Goal: Transaction & Acquisition: Purchase product/service

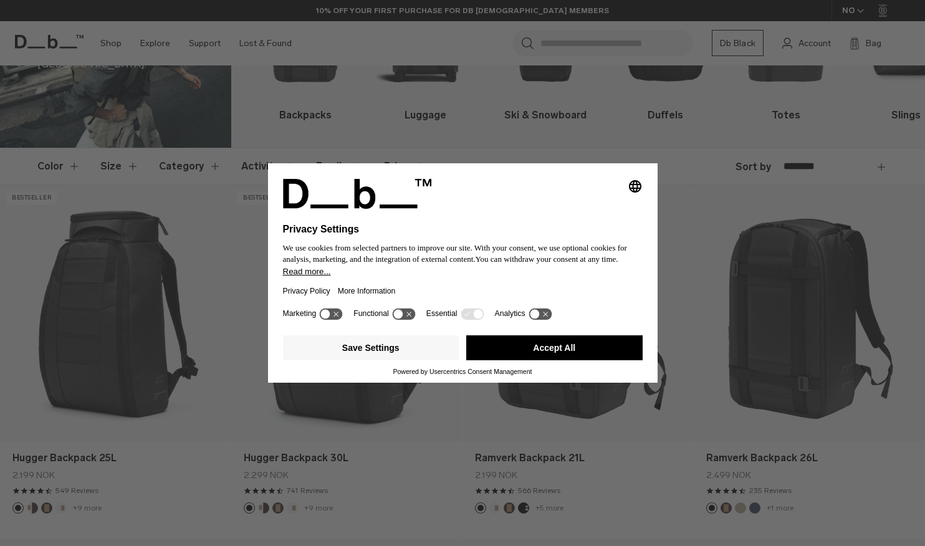
click at [558, 349] on button "Accept All" at bounding box center [554, 347] width 176 height 25
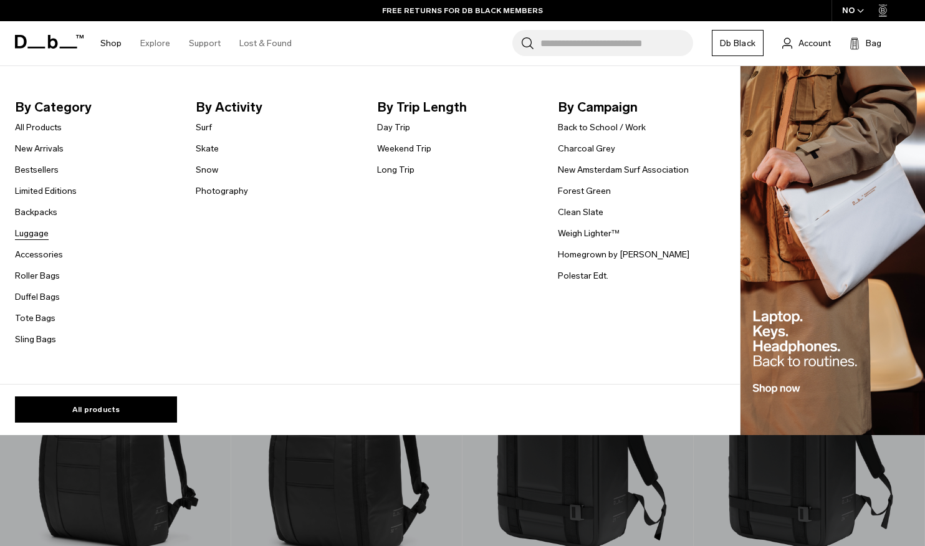
click at [35, 235] on link "Luggage" at bounding box center [32, 233] width 34 height 13
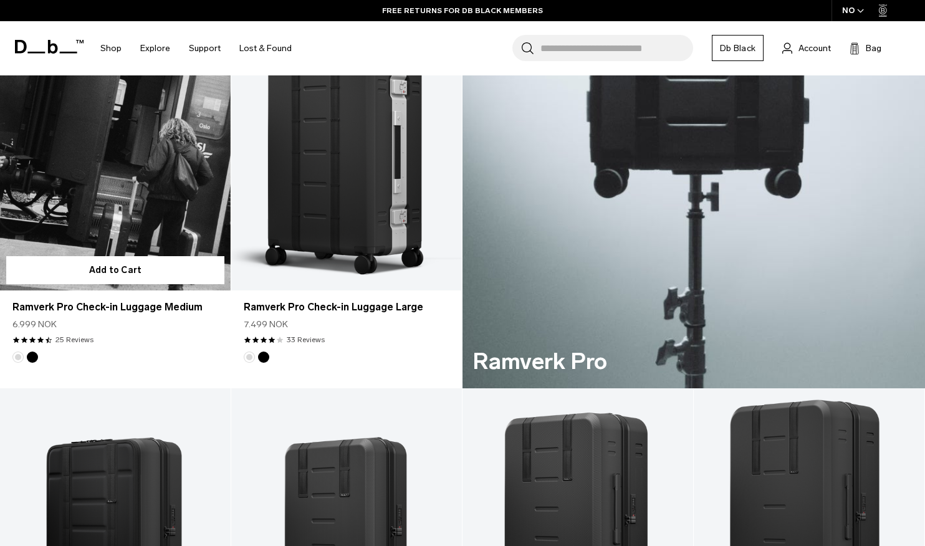
scroll to position [351, 0]
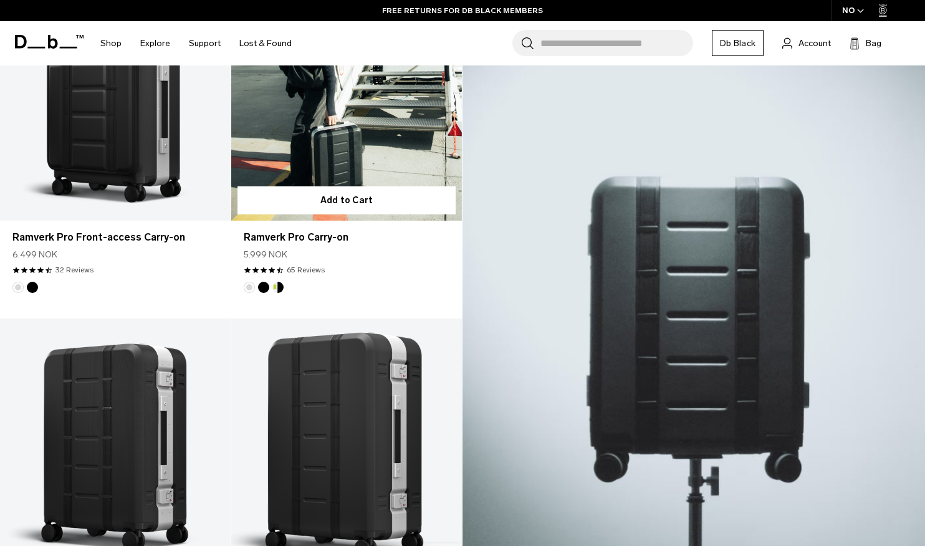
click at [360, 146] on link "Ramverk Pro Carry-on" at bounding box center [346, 92] width 231 height 256
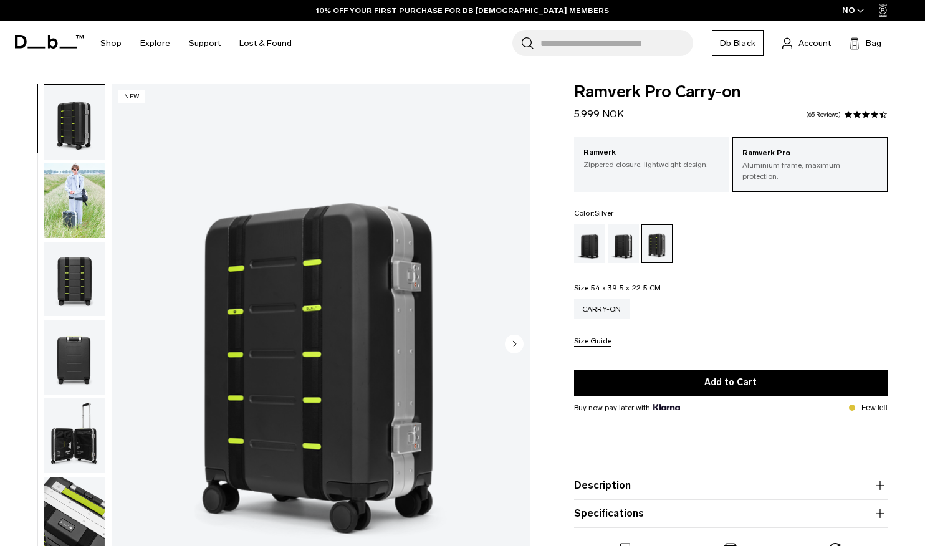
click at [623, 239] on div "Silver" at bounding box center [624, 243] width 32 height 39
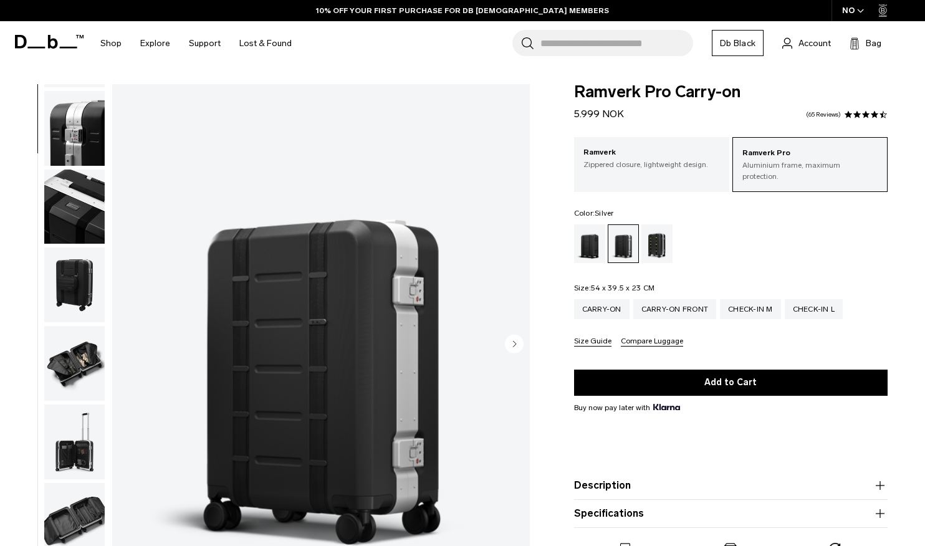
click at [79, 349] on img "button" at bounding box center [74, 363] width 60 height 75
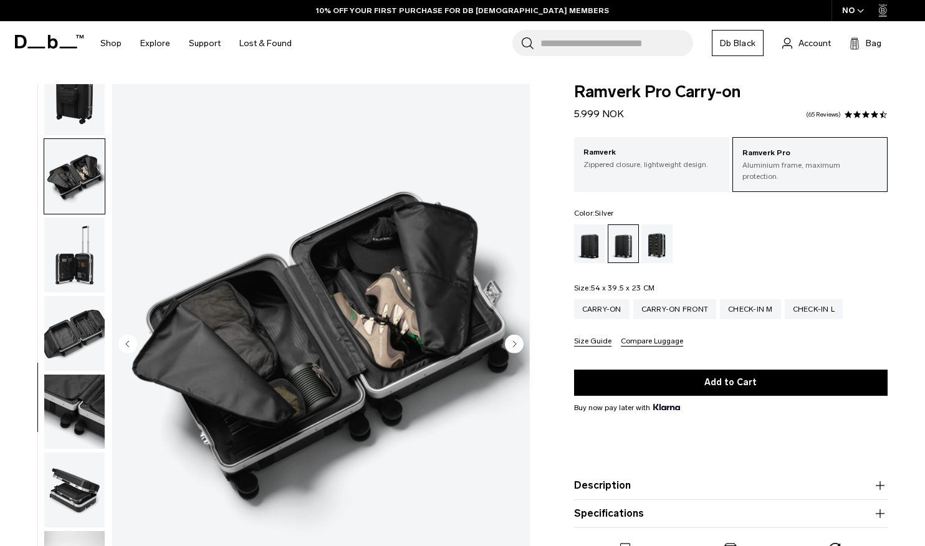
scroll to position [573, 0]
click at [77, 401] on img "button" at bounding box center [74, 411] width 60 height 75
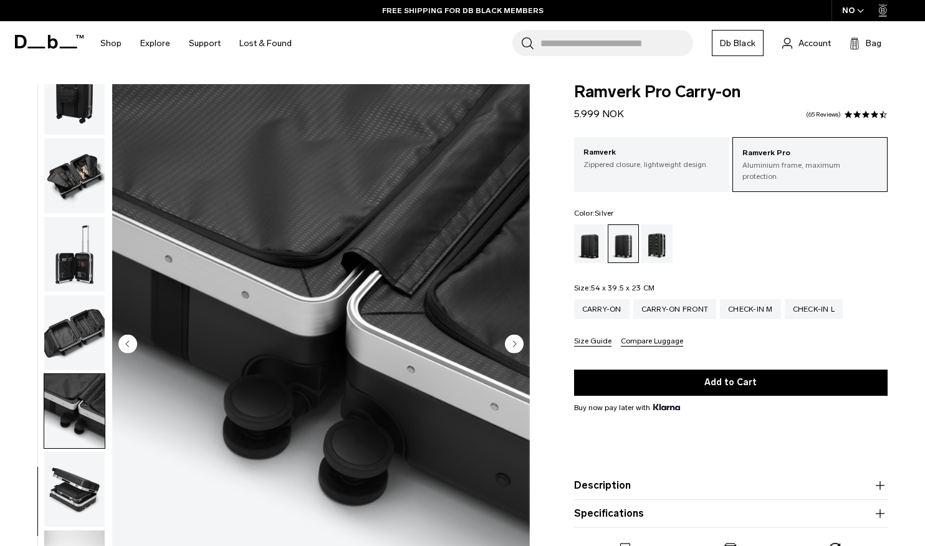
click at [81, 485] on img "button" at bounding box center [74, 489] width 60 height 75
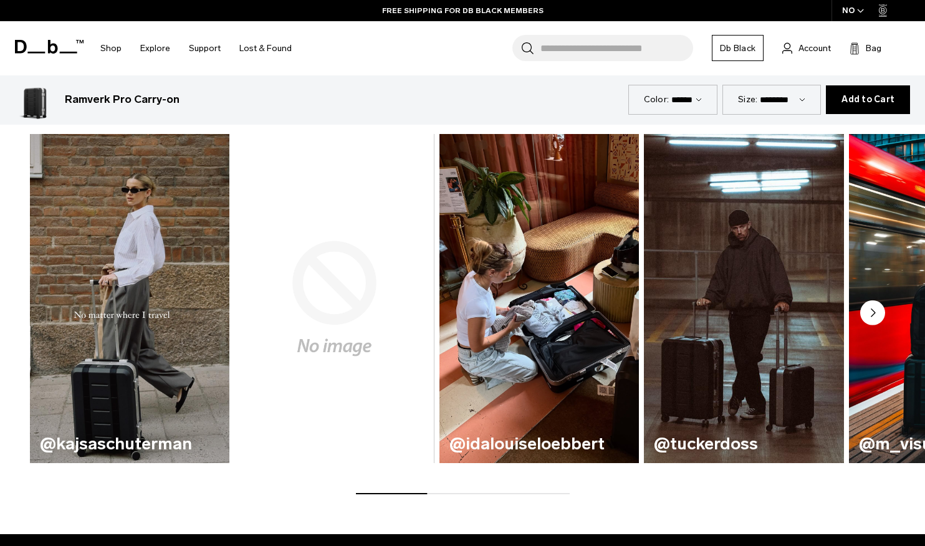
scroll to position [574, 0]
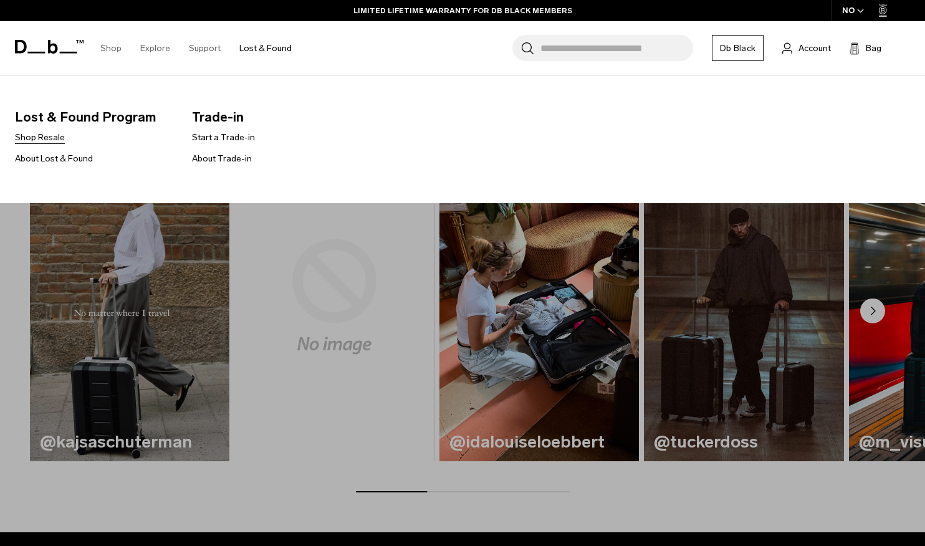
click at [34, 138] on link "Shop Resale" at bounding box center [40, 137] width 50 height 13
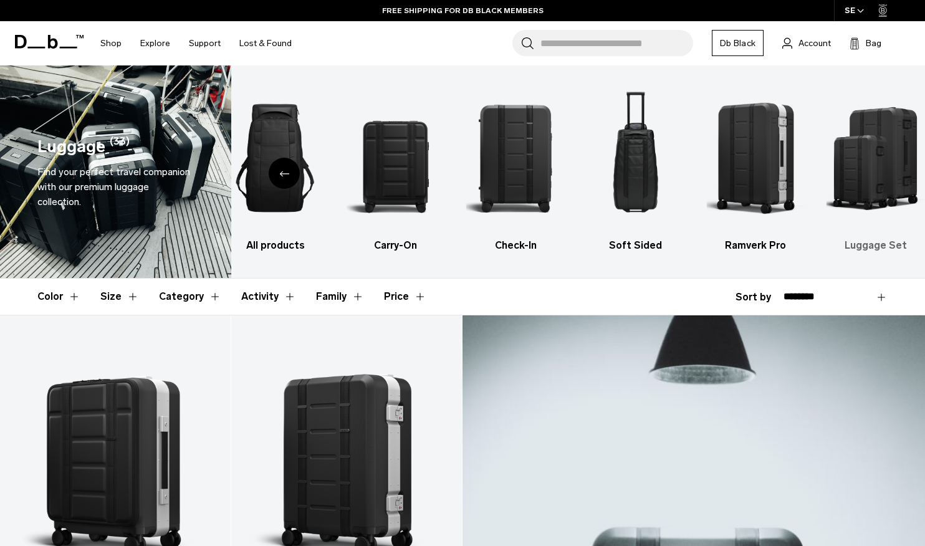
click at [873, 116] on img "6 / 6" at bounding box center [875, 158] width 98 height 148
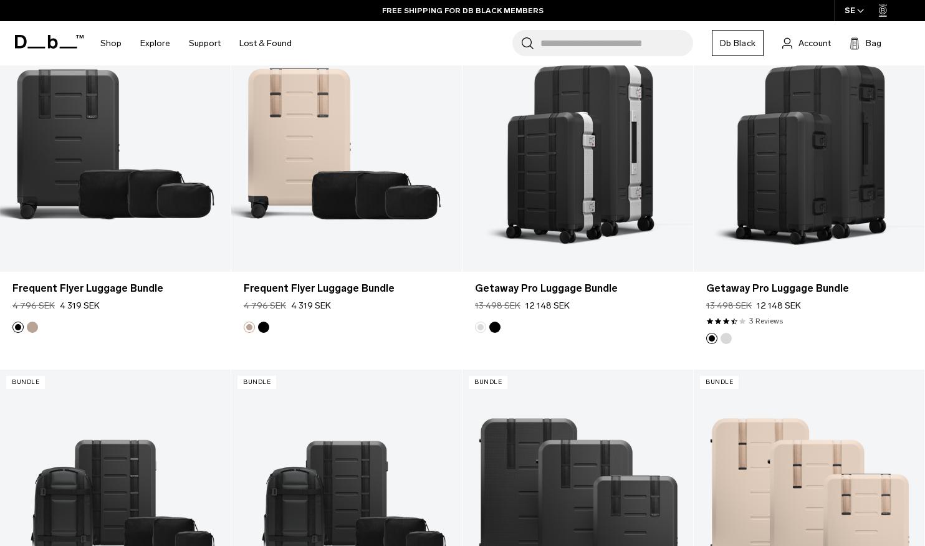
scroll to position [161, 0]
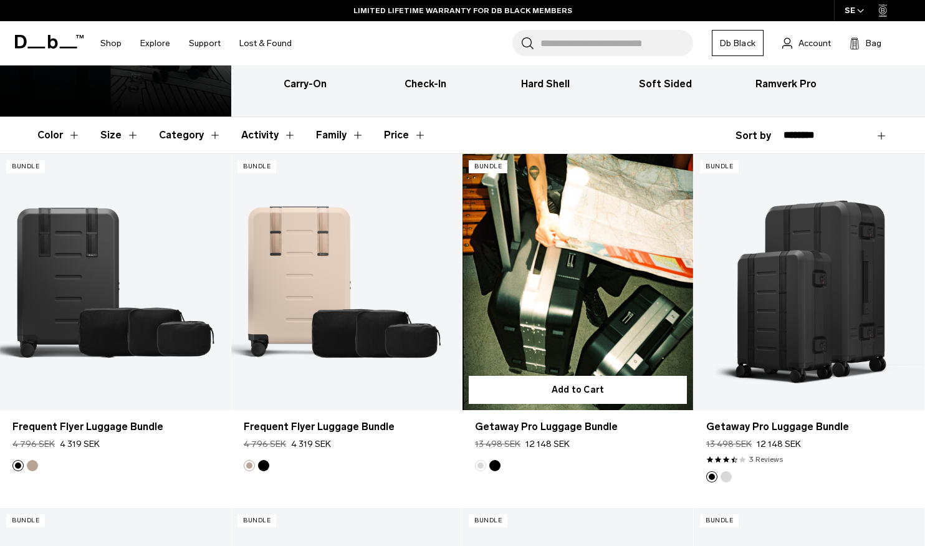
click at [631, 247] on link "Getaway Pro Luggage Bundle" at bounding box center [577, 282] width 231 height 256
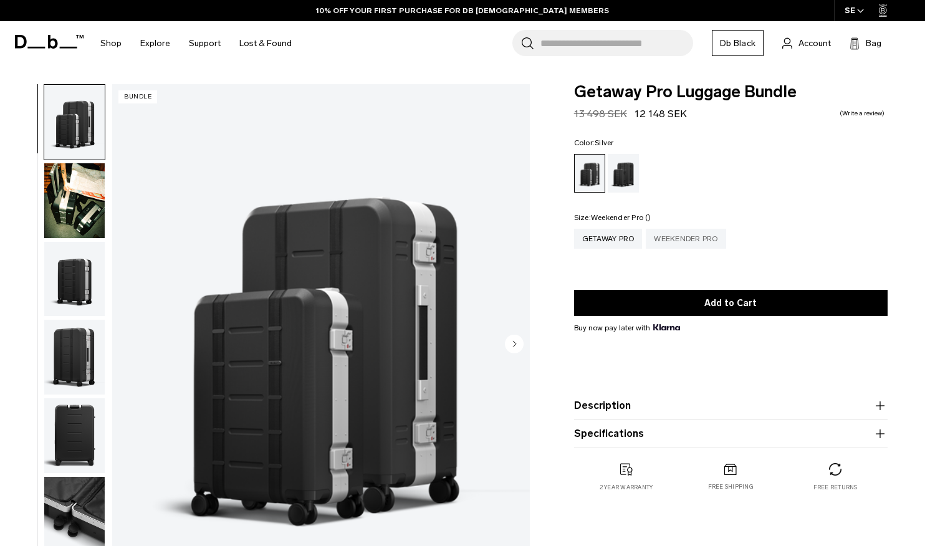
click at [700, 237] on div "Weekender Pro" at bounding box center [686, 239] width 80 height 20
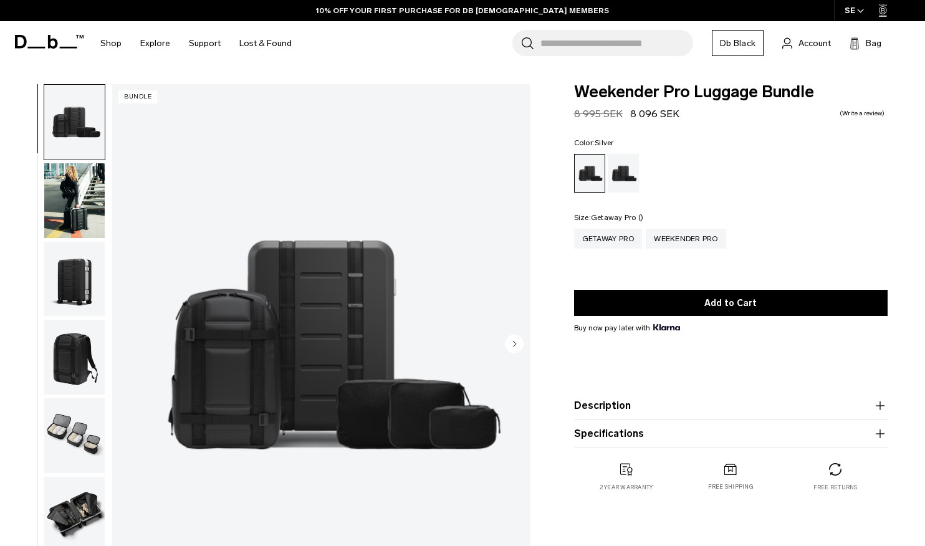
click at [609, 239] on div "Getaway Pro" at bounding box center [608, 239] width 69 height 20
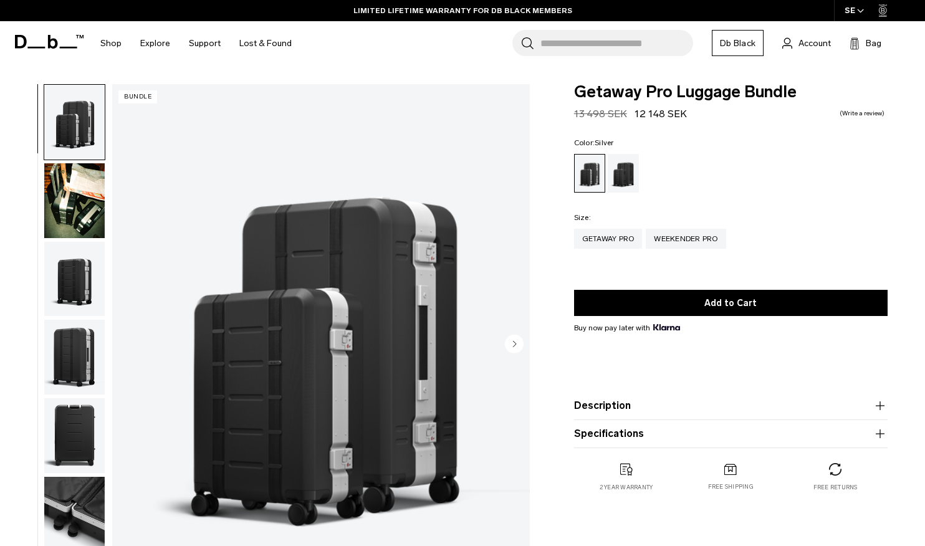
click at [603, 413] on button "Description" at bounding box center [730, 405] width 313 height 15
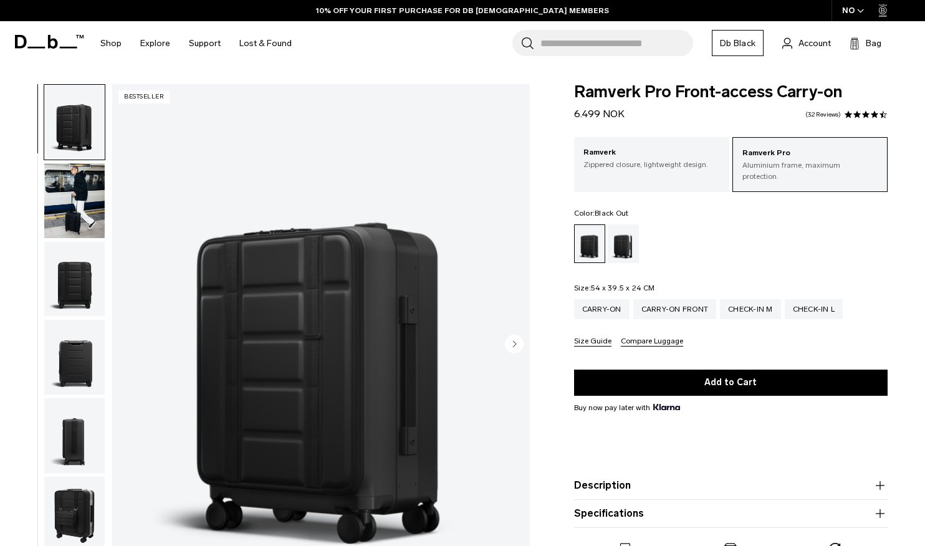
click at [513, 340] on circle "Next slide" at bounding box center [514, 343] width 19 height 19
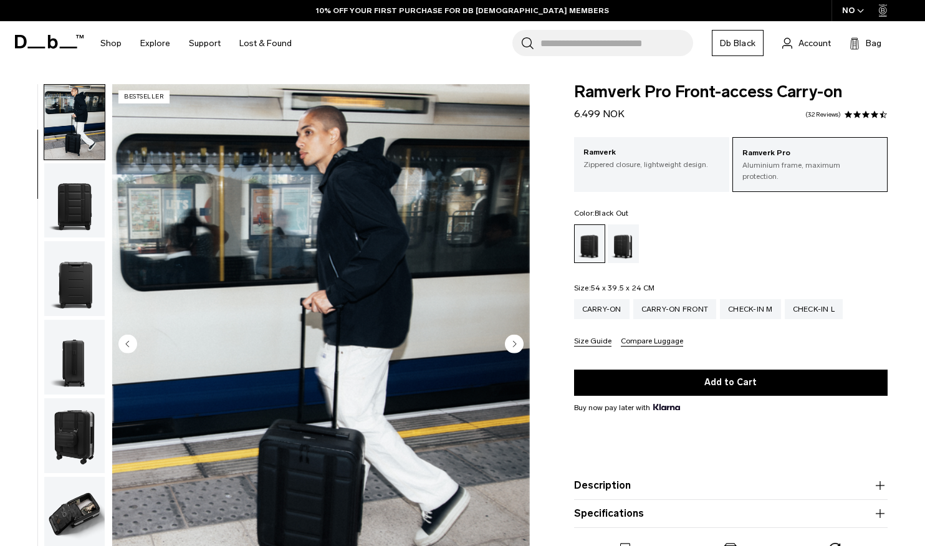
click at [513, 340] on circle "Next slide" at bounding box center [514, 343] width 19 height 19
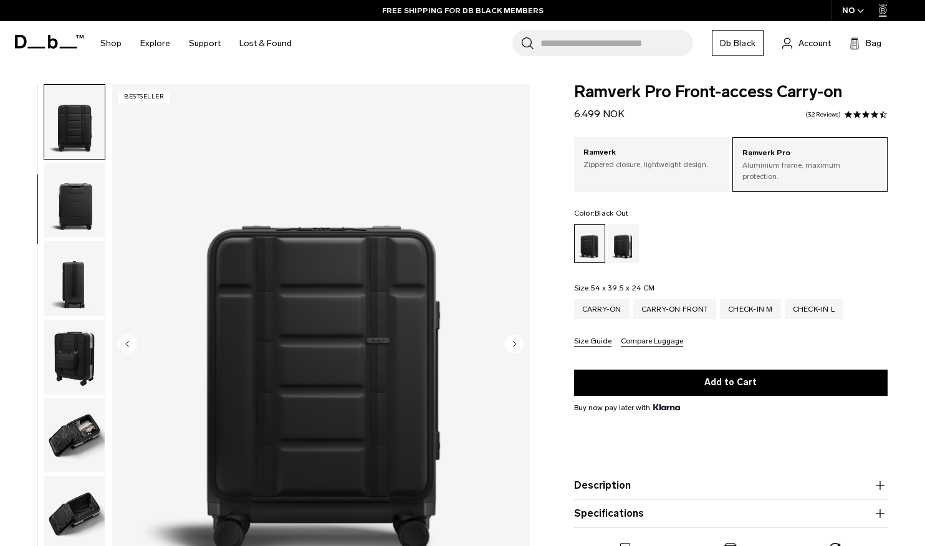
click at [513, 340] on circle "Next slide" at bounding box center [514, 343] width 19 height 19
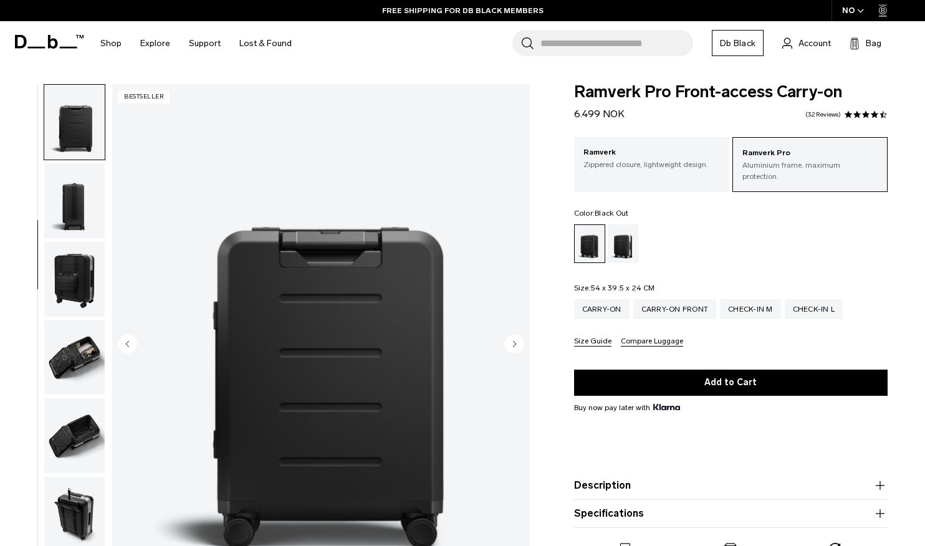
click at [513, 340] on circle "Next slide" at bounding box center [514, 343] width 19 height 19
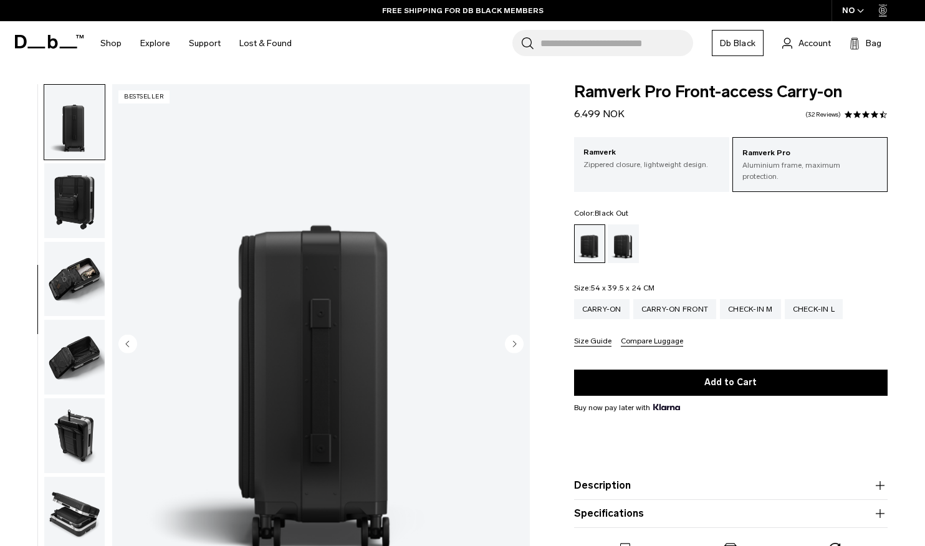
click at [513, 340] on circle "Next slide" at bounding box center [514, 343] width 19 height 19
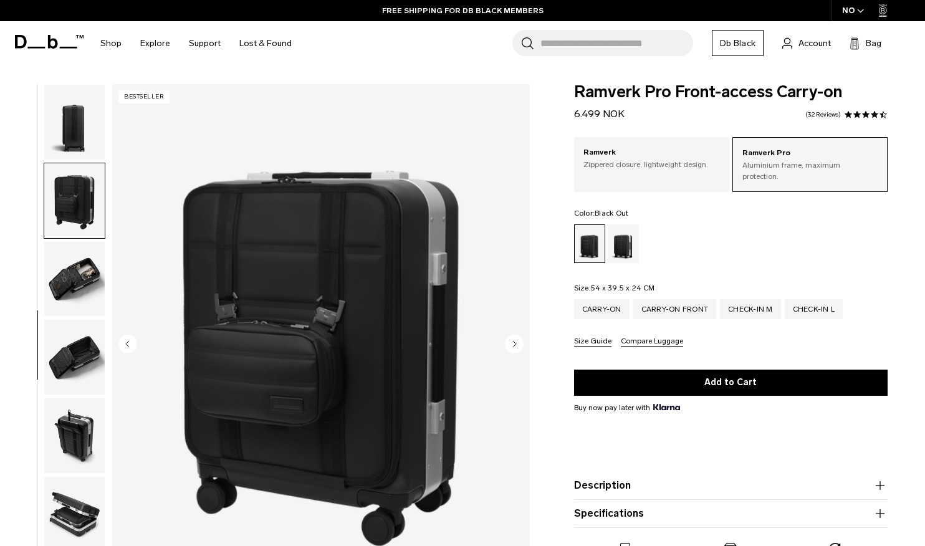
scroll to position [338, 0]
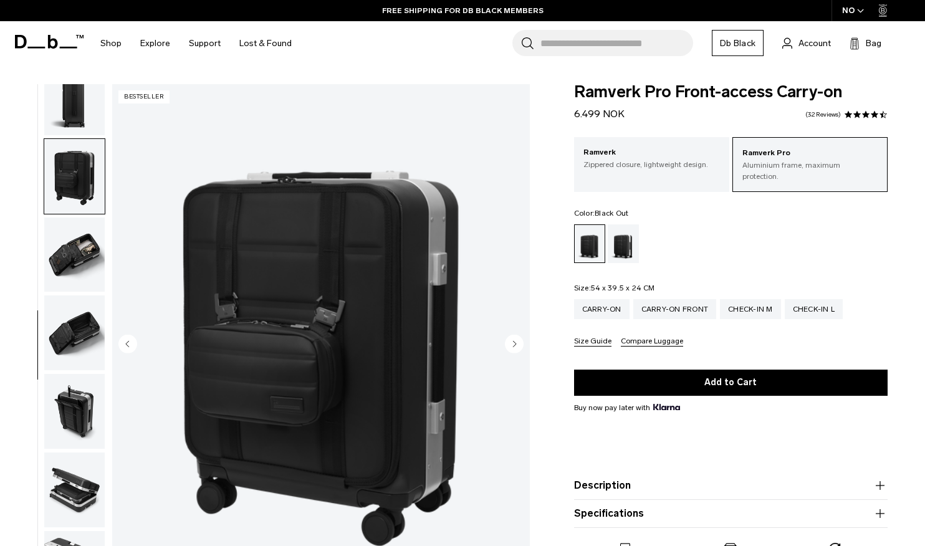
click at [513, 340] on circle "Next slide" at bounding box center [514, 343] width 19 height 19
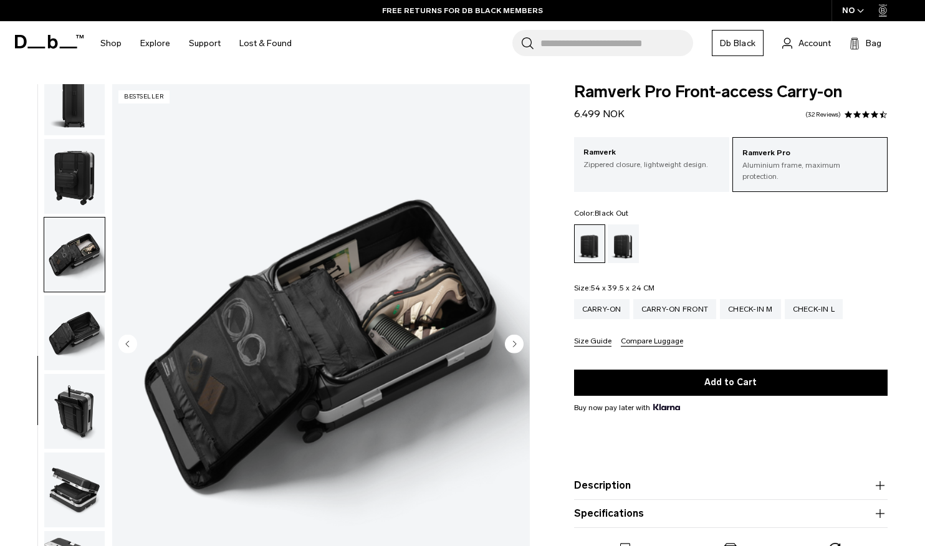
click at [513, 340] on circle "Next slide" at bounding box center [514, 343] width 19 height 19
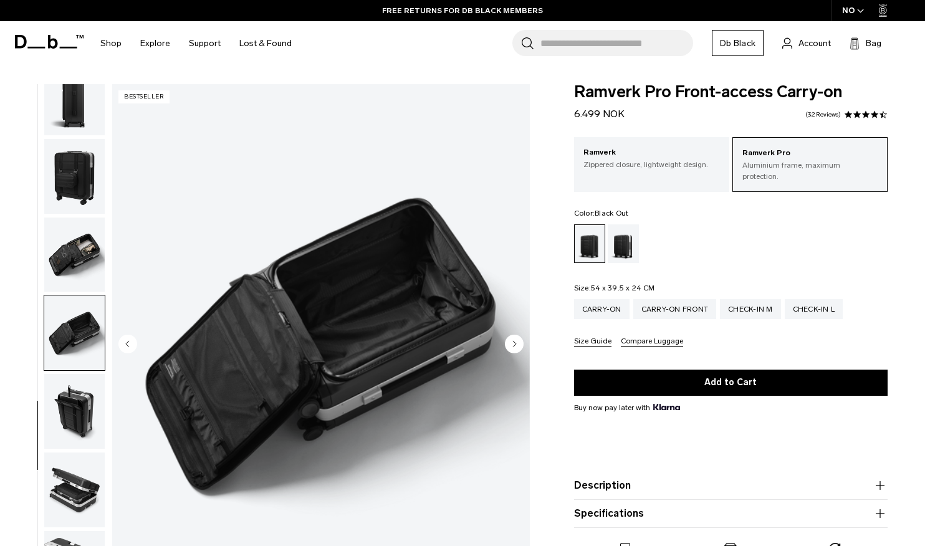
click at [513, 340] on circle "Next slide" at bounding box center [514, 343] width 19 height 19
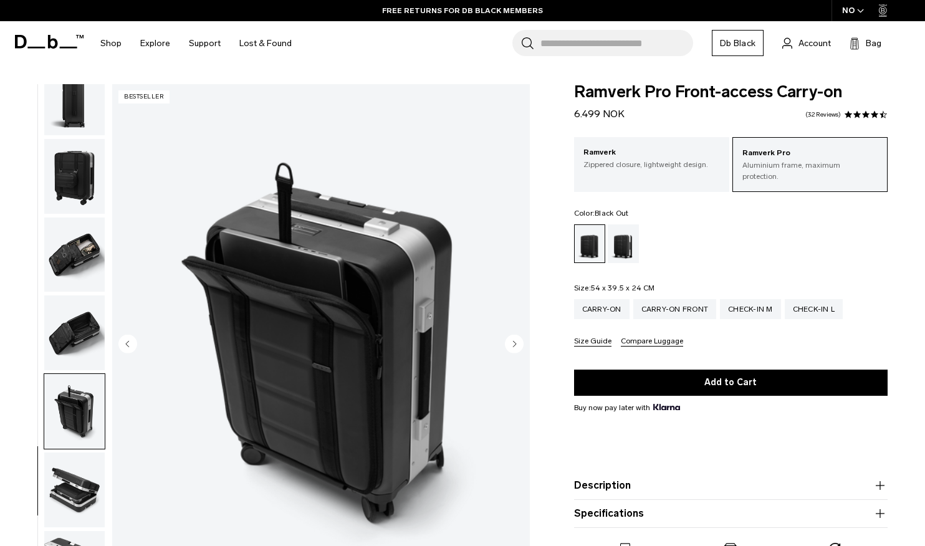
click at [513, 340] on circle "Next slide" at bounding box center [514, 343] width 19 height 19
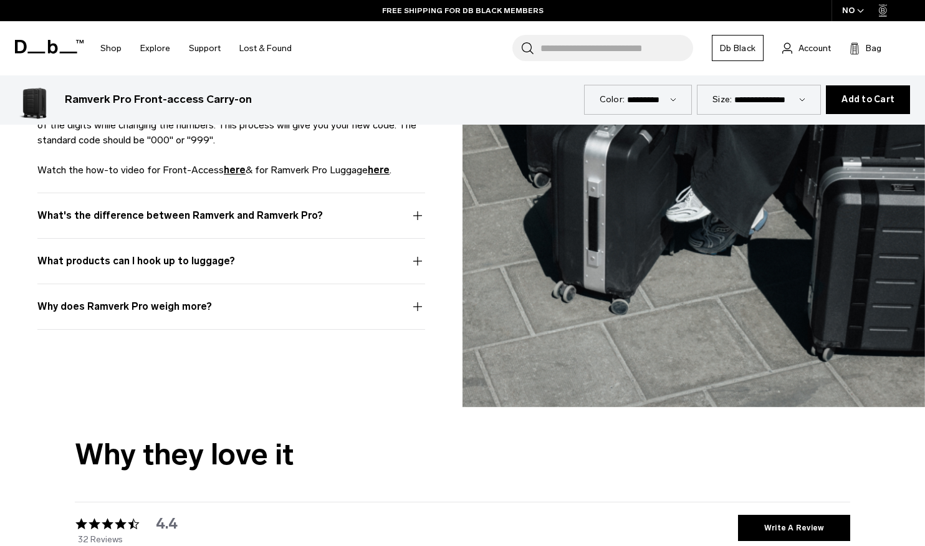
scroll to position [4355, 0]
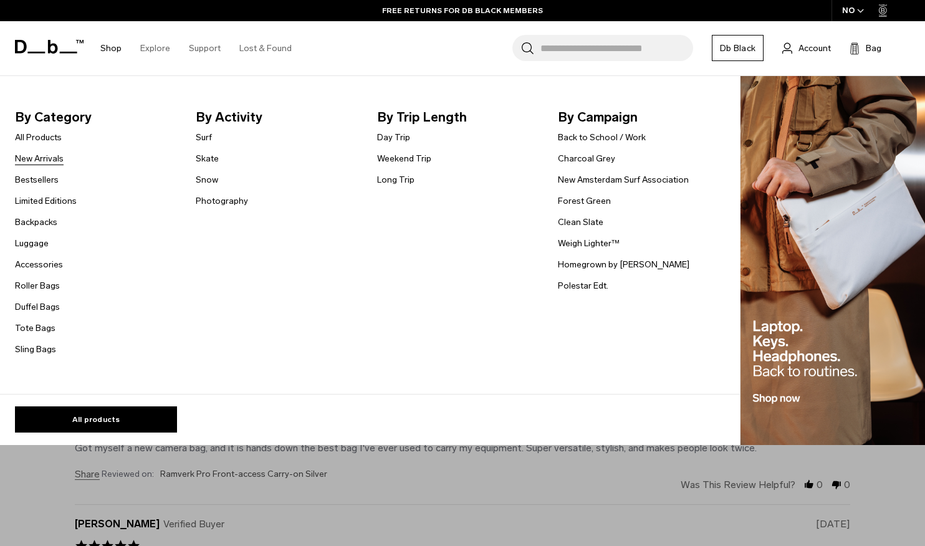
click at [45, 161] on link "New Arrivals" at bounding box center [39, 158] width 49 height 13
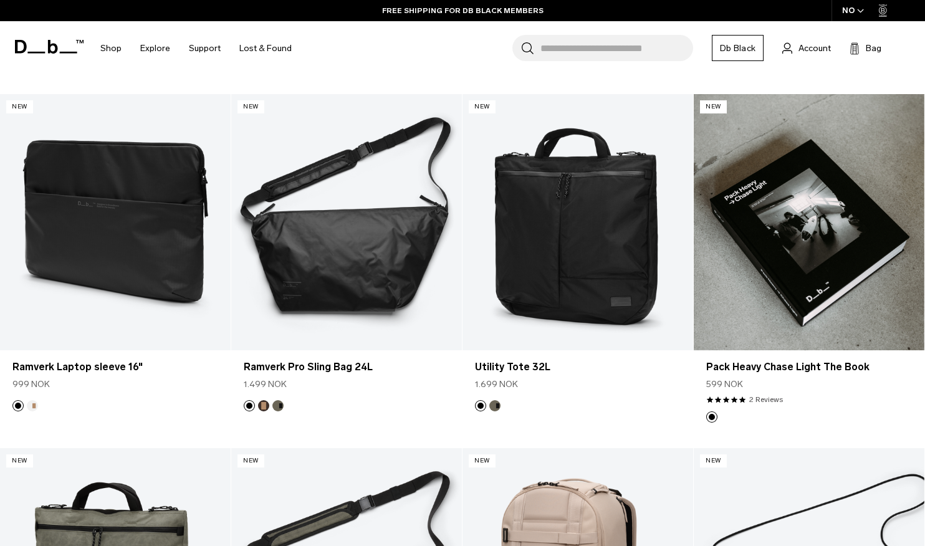
scroll to position [3557, 0]
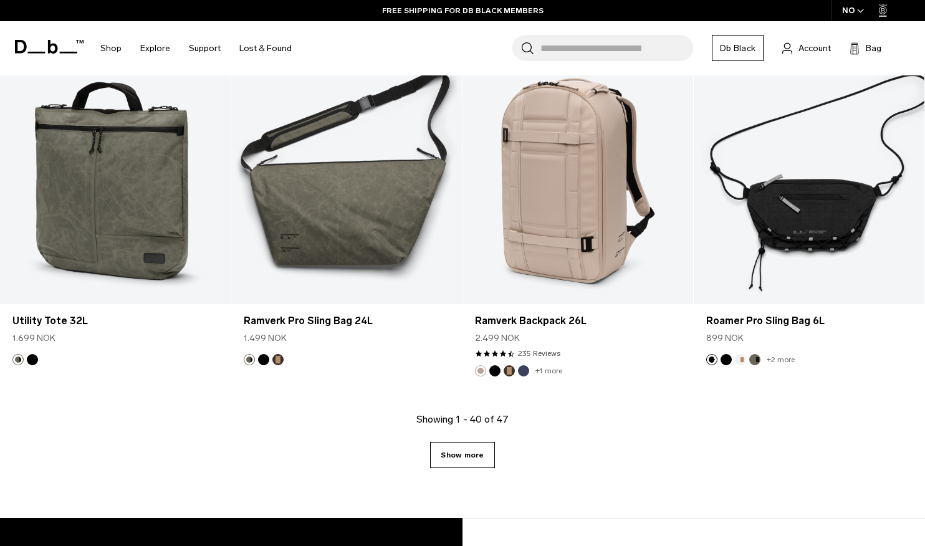
click at [486, 457] on link "Show more" at bounding box center [462, 455] width 64 height 26
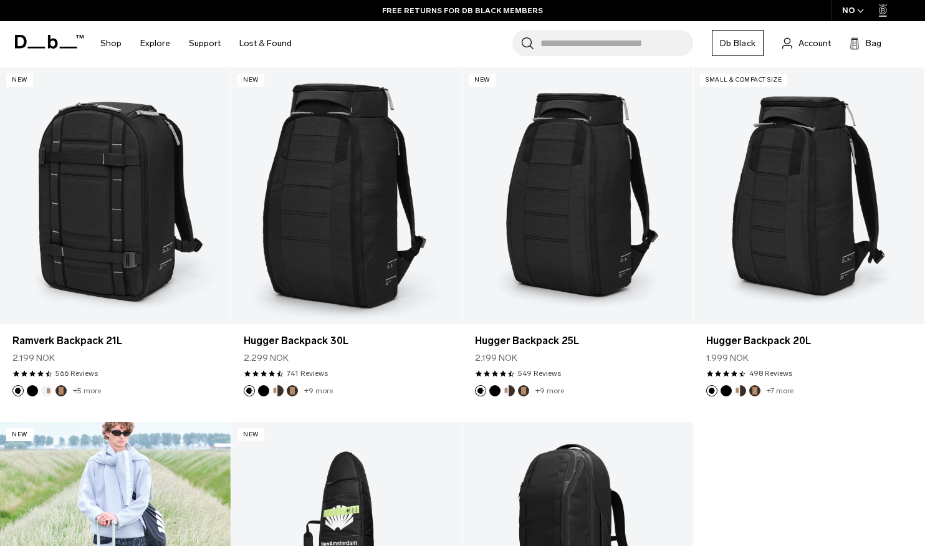
scroll to position [3897, 0]
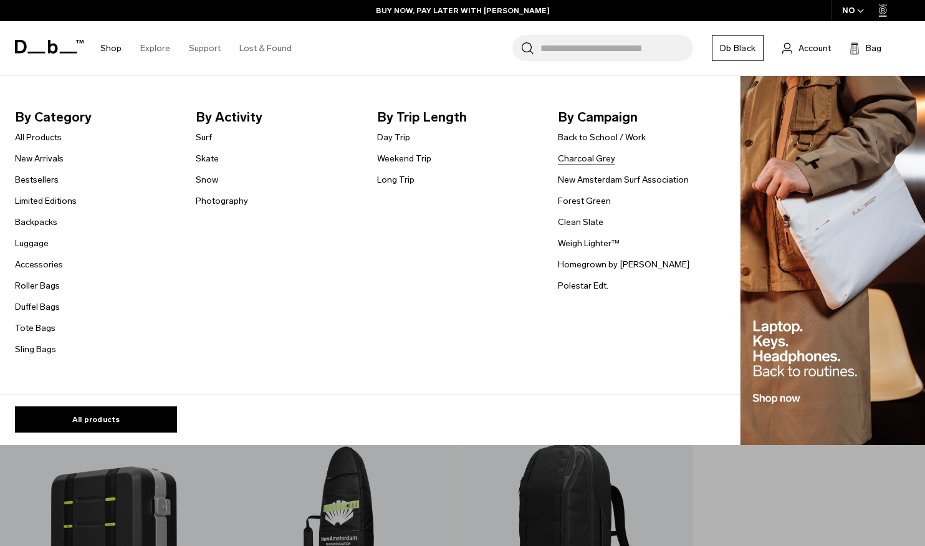
click at [596, 158] on link "Charcoal Grey" at bounding box center [586, 158] width 57 height 13
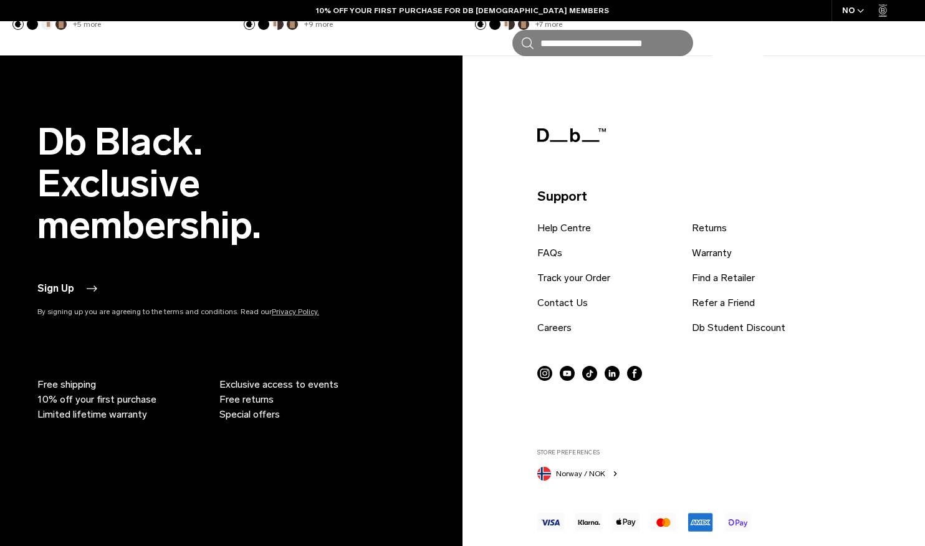
scroll to position [1160, 0]
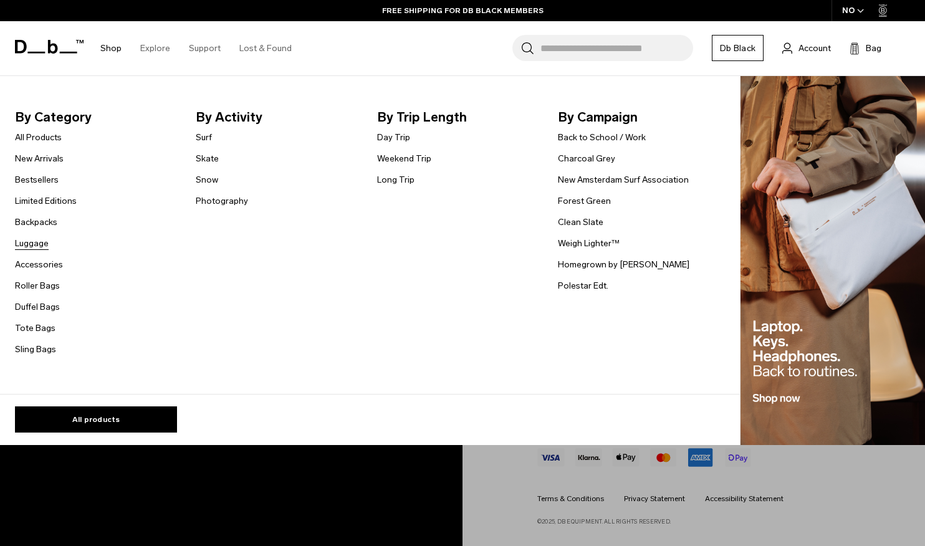
click at [42, 243] on link "Luggage" at bounding box center [32, 243] width 34 height 13
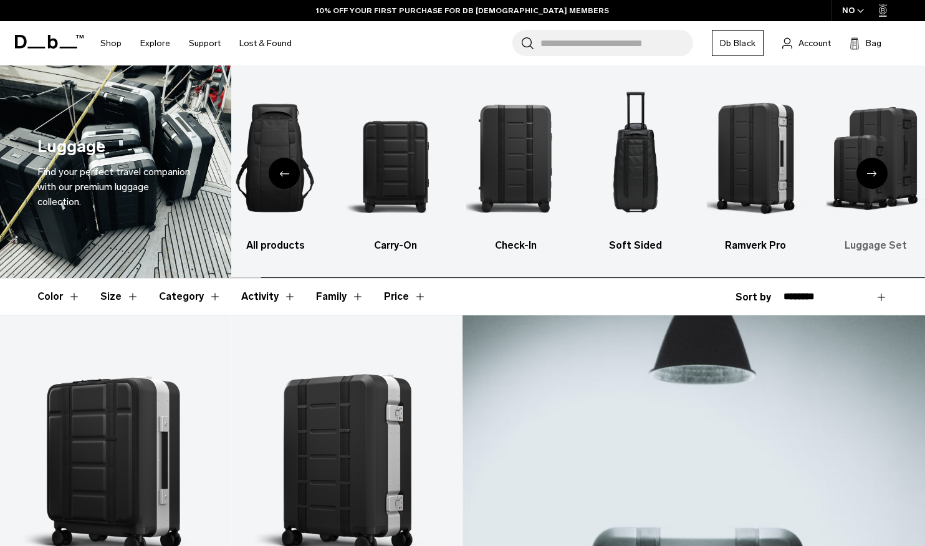
click at [891, 117] on img "6 / 6" at bounding box center [875, 158] width 98 height 148
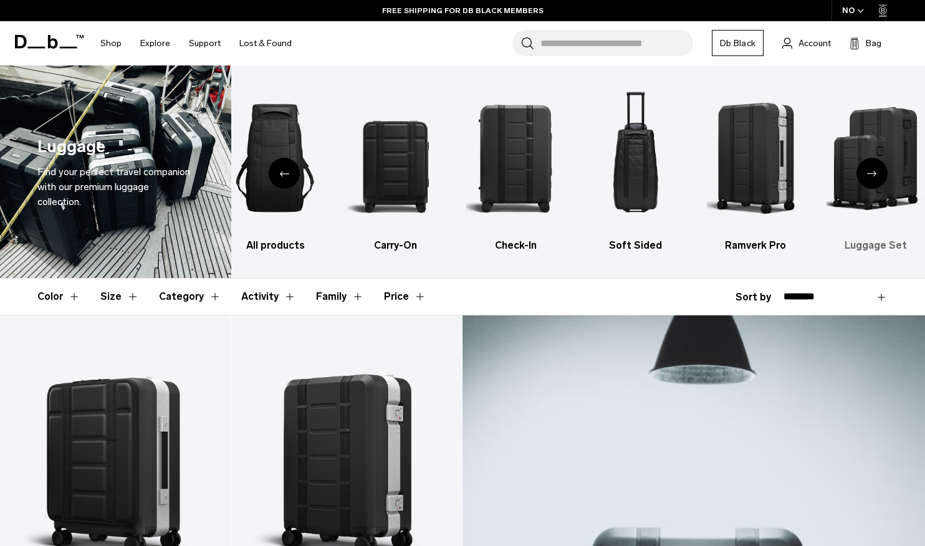
click at [857, 181] on img "6 / 6" at bounding box center [875, 158] width 98 height 148
click at [847, 205] on img "6 / 6" at bounding box center [875, 158] width 98 height 148
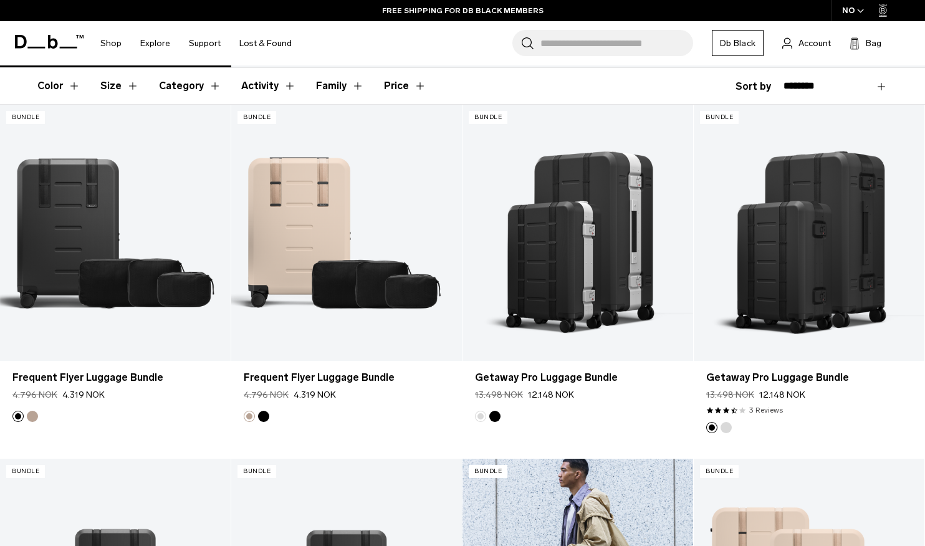
scroll to position [212, 0]
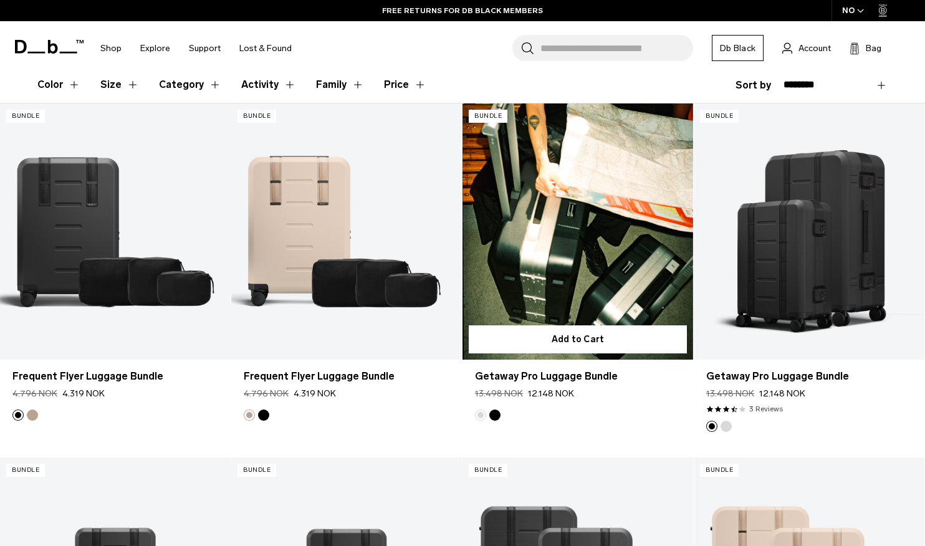
click at [479, 418] on button "Silver" at bounding box center [480, 414] width 11 height 11
click at [565, 267] on link "Getaway Pro Luggage Bundle" at bounding box center [577, 231] width 231 height 256
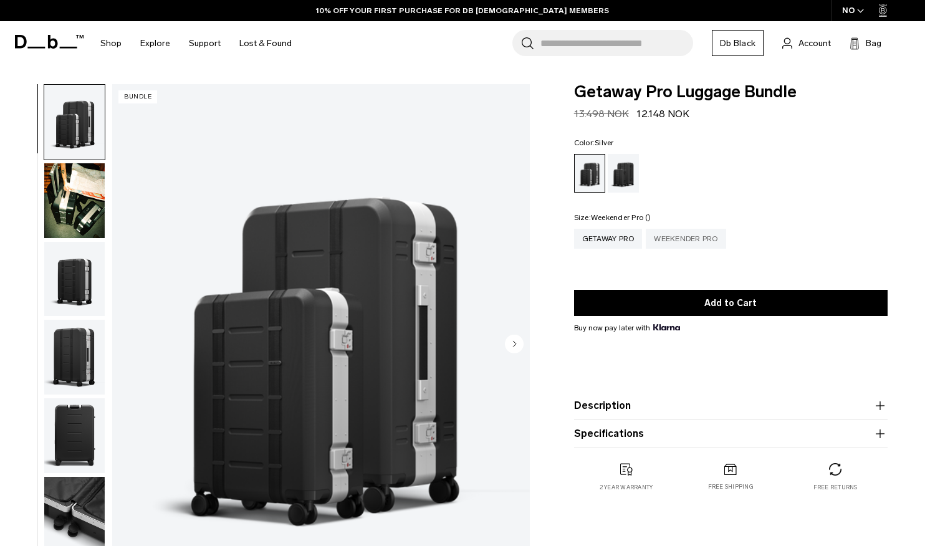
click at [684, 240] on div "Weekender Pro" at bounding box center [686, 239] width 80 height 20
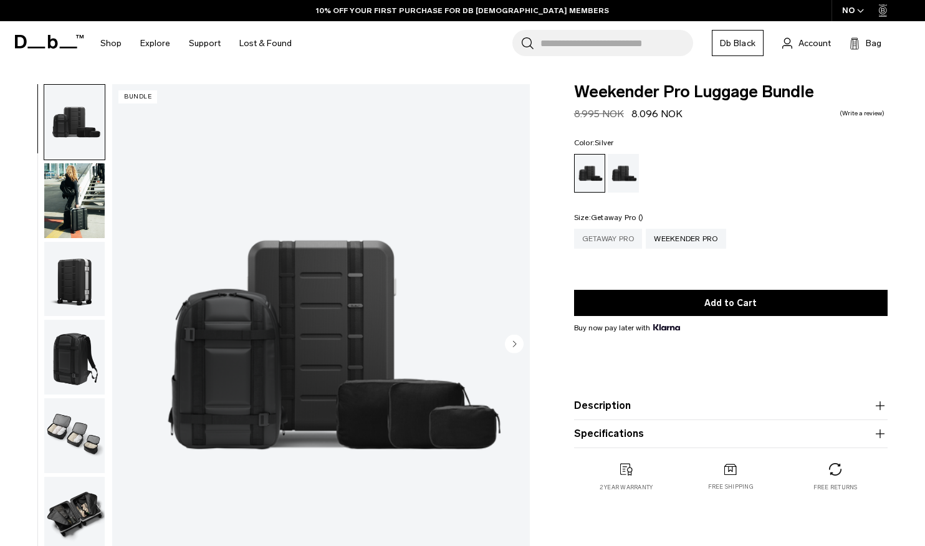
click at [605, 241] on div "Getaway Pro" at bounding box center [608, 239] width 69 height 20
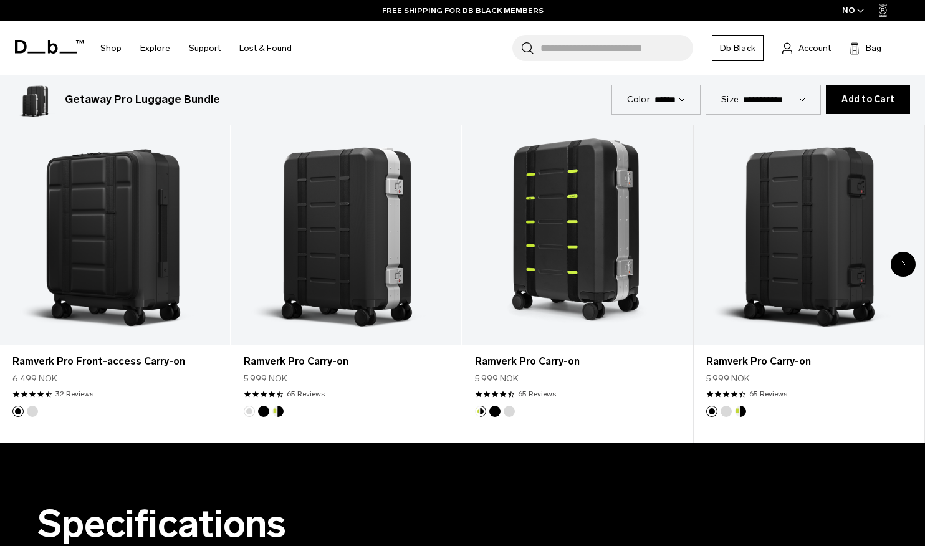
scroll to position [660, 0]
